Goal: Find specific page/section: Find specific page/section

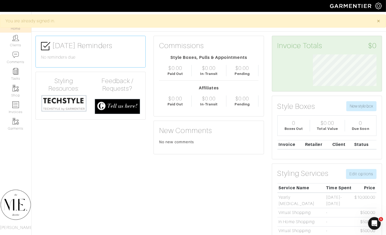
scroll to position [32, 71]
click at [18, 43] on link "Clients" at bounding box center [15, 41] width 31 height 17
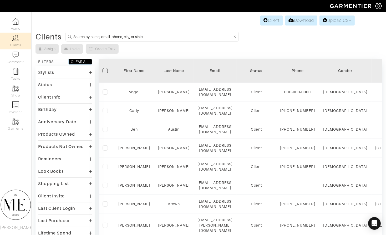
click at [138, 37] on input at bounding box center [152, 36] width 159 height 7
type input "[PERSON_NAME]"
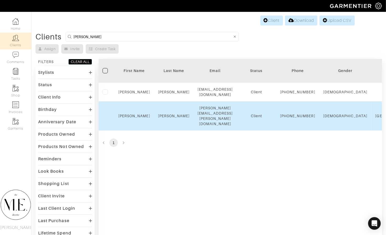
click at [135, 114] on td "Ryan" at bounding box center [134, 115] width 40 height 29
click at [135, 116] on link "Ryan" at bounding box center [134, 116] width 32 height 4
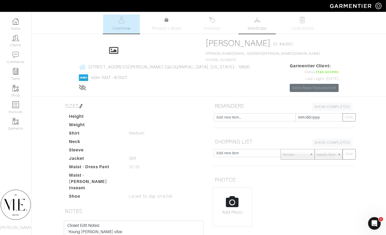
click at [265, 30] on span "Wardrobe" at bounding box center [257, 28] width 19 height 6
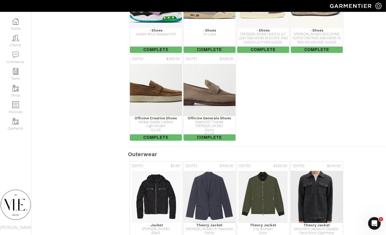
scroll to position [1513, 0]
